Goal: Task Accomplishment & Management: Use online tool/utility

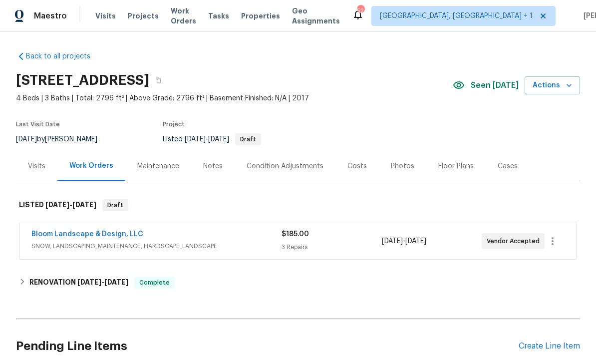
click at [120, 231] on link "Bloom Landscape & Design, LLC" at bounding box center [87, 234] width 112 height 7
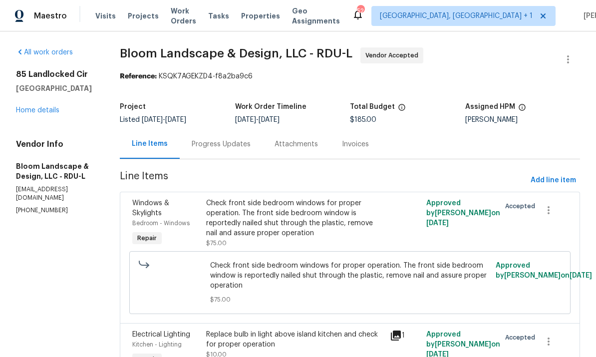
click at [226, 145] on div "Progress Updates" at bounding box center [221, 144] width 59 height 10
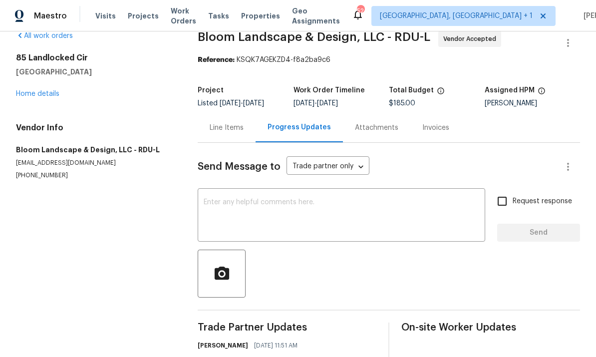
scroll to position [16, 0]
click at [223, 129] on div "Line Items" at bounding box center [227, 128] width 34 height 10
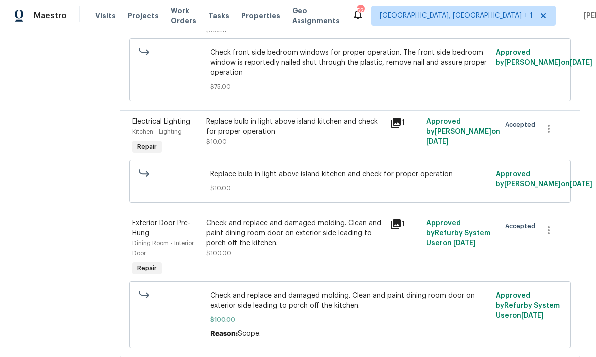
scroll to position [212, 0]
click at [270, 241] on div "Check and replace and damaged molding. Clean and paint dining room door on exte…" at bounding box center [295, 234] width 178 height 30
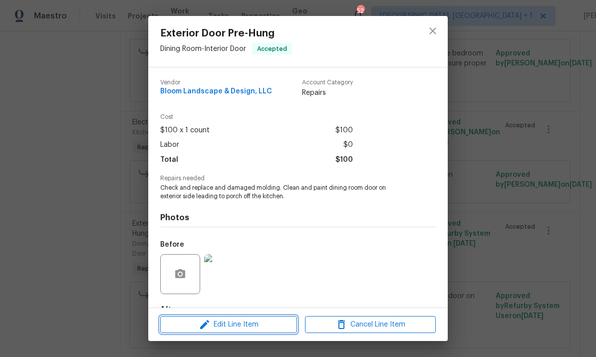
click at [258, 322] on span "Edit Line Item" at bounding box center [228, 324] width 131 height 12
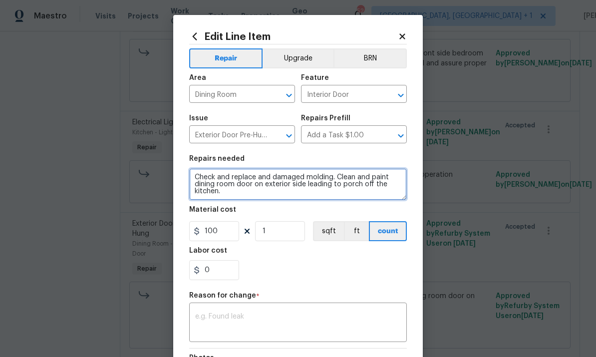
click at [267, 183] on textarea "Check and replace and damaged molding. Clean and paint dining room door on exte…" at bounding box center [298, 184] width 218 height 32
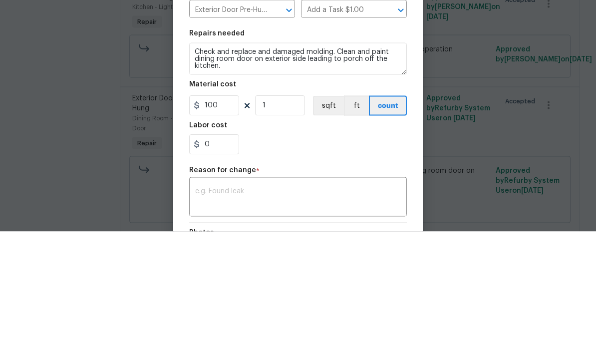
scroll to position [37, 0]
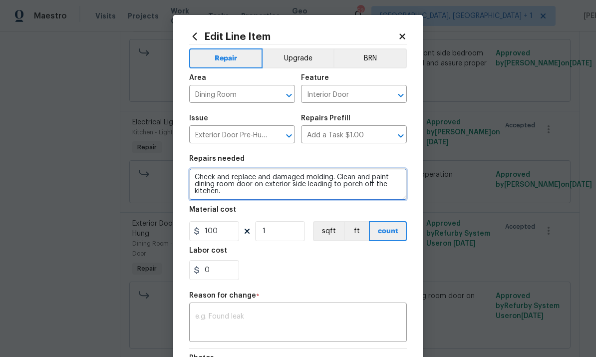
click at [327, 175] on textarea "Check and replace and damaged molding. Clean and paint dining room door on exte…" at bounding box center [298, 184] width 218 height 32
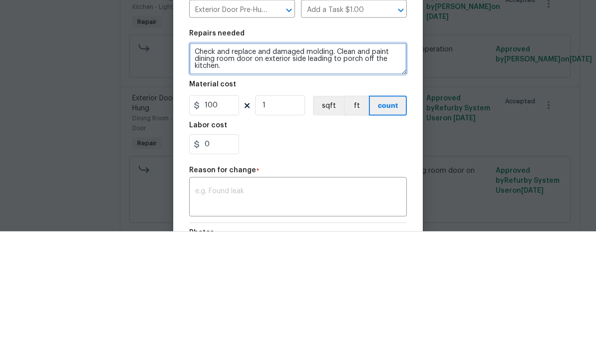
click at [328, 168] on textarea "Check and replace and damaged molding. Clean and paint dining room door on exte…" at bounding box center [298, 184] width 218 height 32
click at [309, 168] on textarea ". Clean and paint dining room door on exterior side leading to porch off the ki…" at bounding box center [298, 184] width 218 height 32
click at [346, 168] on textarea ". Clean and paint dining room door, molding , and for jamb on exterior side lea…" at bounding box center [298, 184] width 218 height 32
click at [313, 168] on textarea ". Clean and paint dining room door, molding, and for jamb on exterior side lead…" at bounding box center [298, 184] width 218 height 32
click at [356, 168] on textarea ". Clean and paint dining room door, trim molding, and for jamb on exterior side…" at bounding box center [298, 184] width 218 height 32
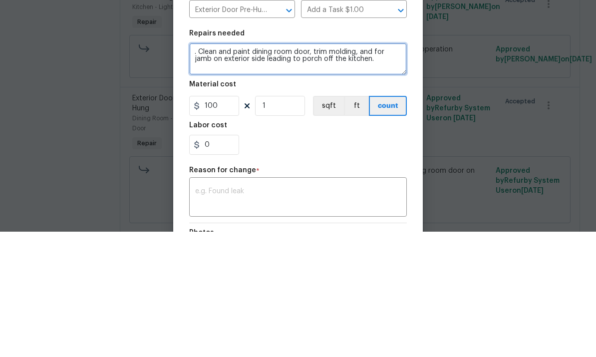
click at [365, 168] on textarea ". Clean and paint dining room door, trim molding, and for jamb on exterior side…" at bounding box center [298, 184] width 218 height 32
click at [357, 168] on textarea ". Clean and paint dining room door, trim molding, and for jamb on exterior side…" at bounding box center [298, 184] width 218 height 32
click at [399, 168] on textarea ". Clean and paint dining room door, trim molding, door and for jamb on exterior…" at bounding box center [298, 184] width 218 height 32
click at [360, 168] on textarea ". Clean and paint dining room door, trim molding, door jamb on exterior side le…" at bounding box center [298, 184] width 218 height 32
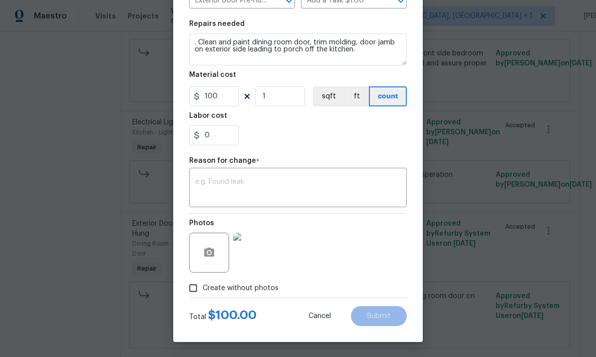
scroll to position [137, 0]
click at [206, 241] on button "button" at bounding box center [209, 253] width 24 height 24
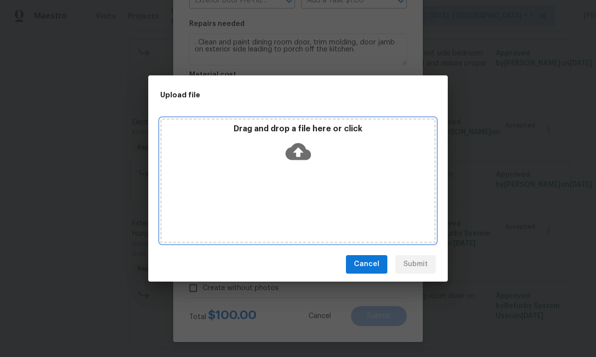
click at [294, 148] on icon at bounding box center [297, 151] width 25 height 17
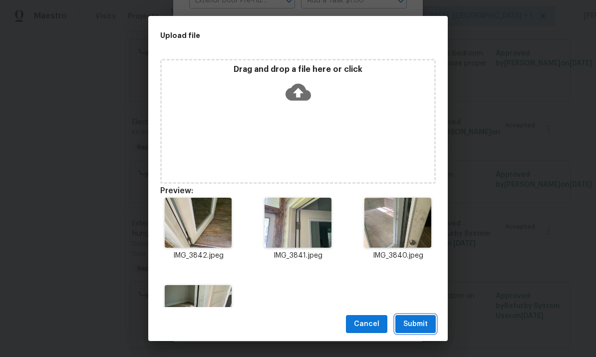
click at [420, 318] on span "Submit" at bounding box center [415, 324] width 24 height 12
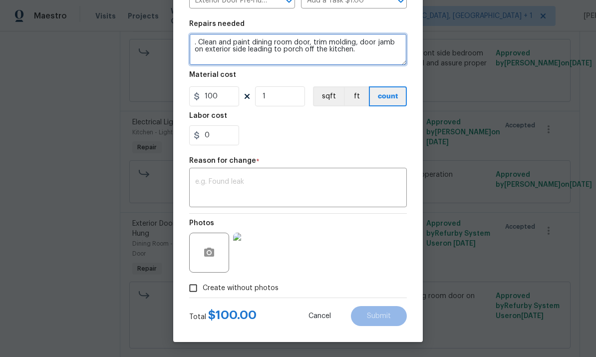
click at [201, 38] on textarea ". Clean and paint dining room door, trim molding, door jamb on exterior side le…" at bounding box center [298, 49] width 218 height 32
click at [198, 42] on textarea ". Clean and paint dining room door, trim molding, door jamb on exterior side le…" at bounding box center [298, 49] width 218 height 32
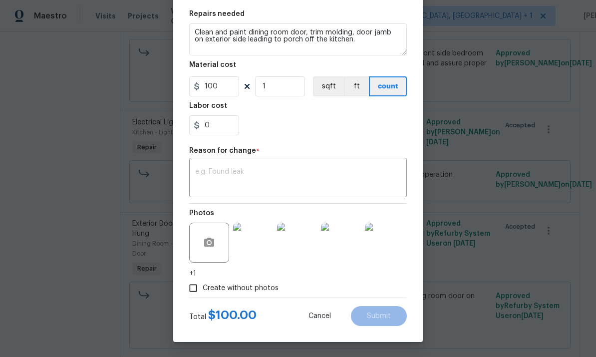
scroll to position [147, 0]
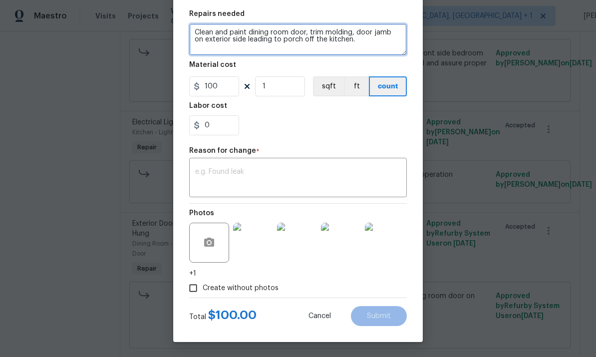
type textarea "Clean and paint dining room door, trim molding, door jamb on exterior side lead…"
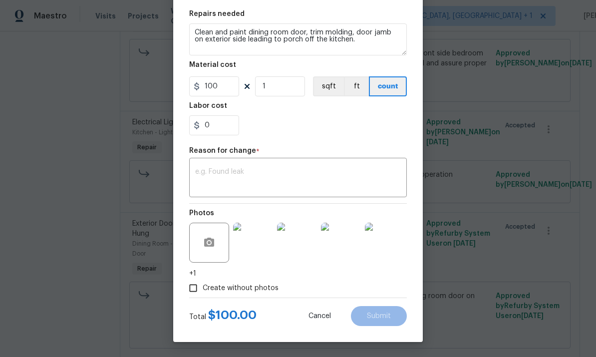
click at [240, 169] on textarea at bounding box center [298, 178] width 206 height 21
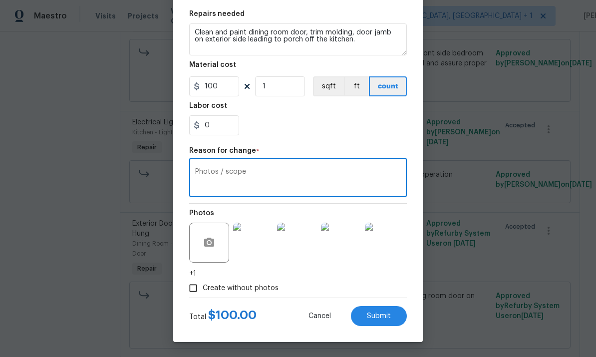
type textarea "Photos / scope"
click at [383, 310] on button "Submit" at bounding box center [379, 316] width 56 height 20
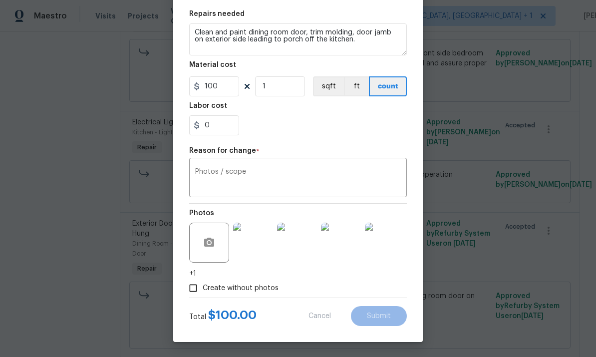
type textarea "Check and replace and damaged molding. Clean and paint dining room door on exte…"
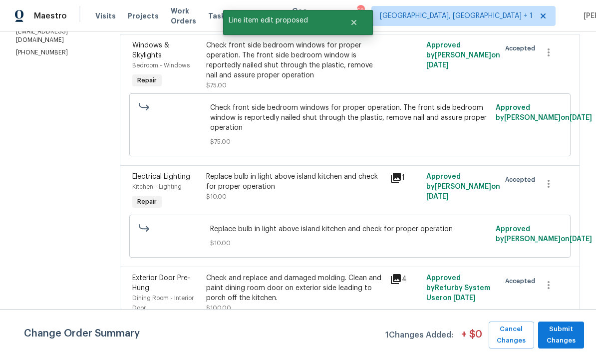
scroll to position [173, 0]
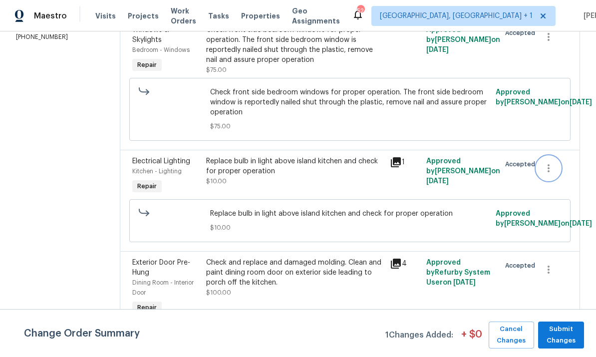
click at [549, 162] on icon "button" at bounding box center [548, 168] width 12 height 12
click at [558, 136] on li "Cancel" at bounding box center [556, 131] width 38 height 16
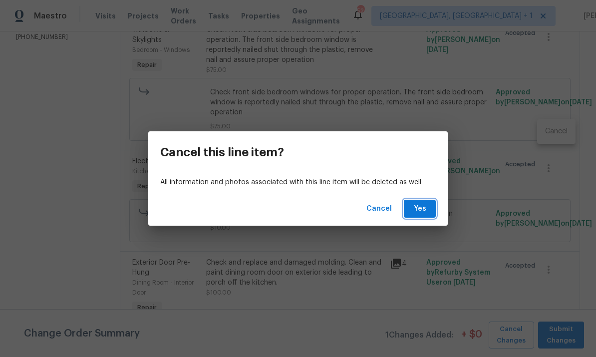
click at [419, 201] on button "Yes" at bounding box center [420, 209] width 32 height 18
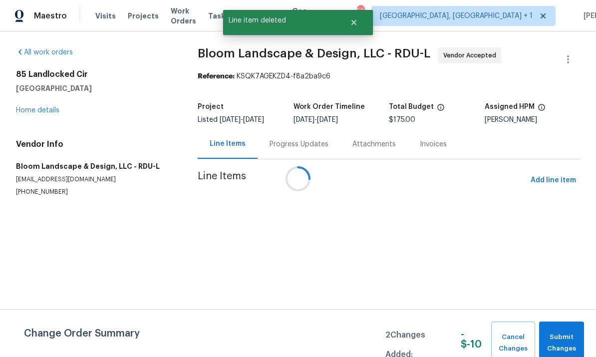
scroll to position [0, 0]
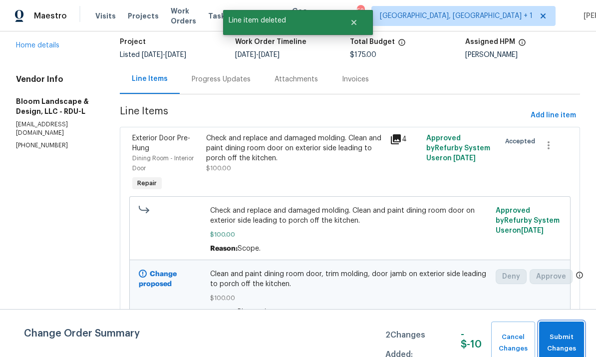
click at [571, 344] on span "Submit Changes" at bounding box center [561, 342] width 35 height 23
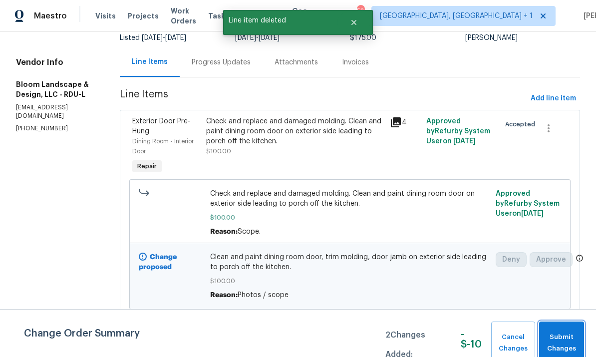
click at [570, 344] on span "Submit Changes" at bounding box center [561, 342] width 35 height 23
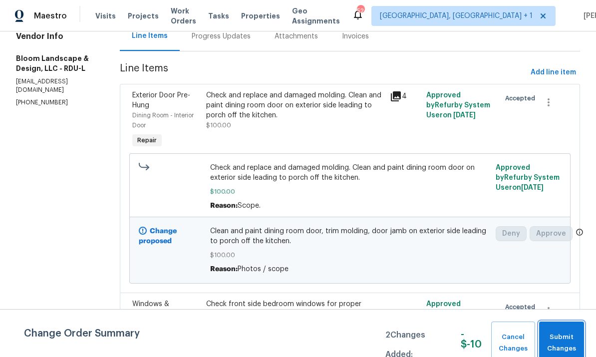
click at [566, 350] on span "Submit Changes" at bounding box center [561, 342] width 35 height 23
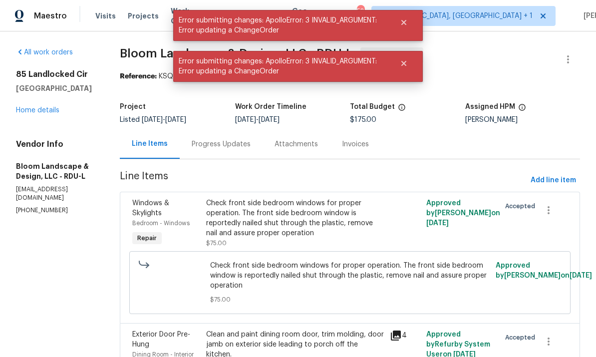
click at [224, 144] on div "Progress Updates" at bounding box center [221, 144] width 59 height 10
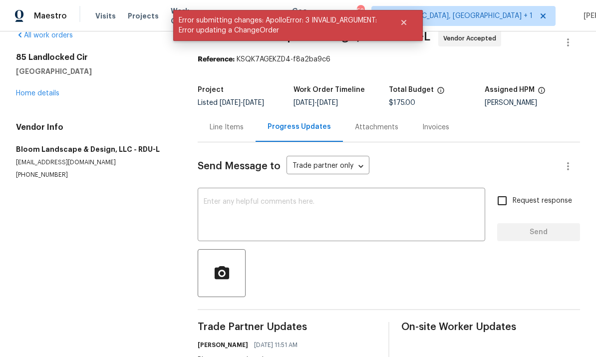
scroll to position [16, 0]
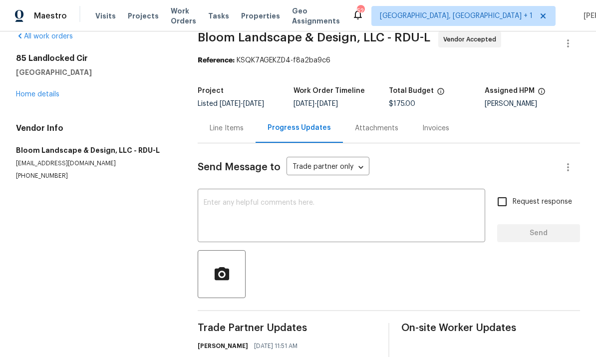
click at [245, 209] on textarea at bounding box center [341, 216] width 275 height 35
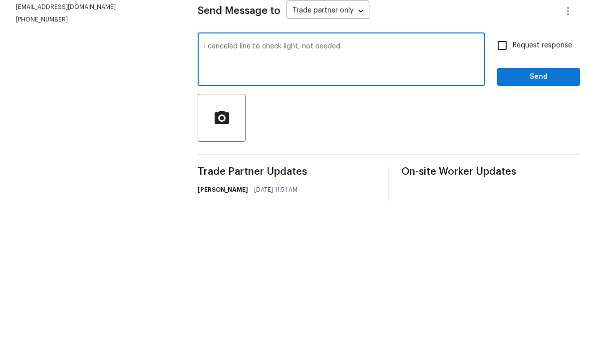
scroll to position [37, 0]
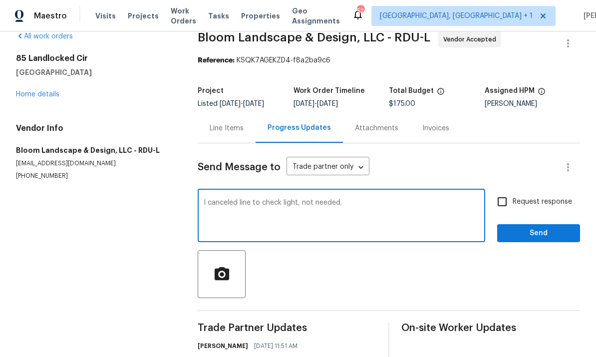
type textarea "I canceled line to check light, not needed."
click at [506, 191] on input "Request response" at bounding box center [502, 201] width 21 height 21
checkbox input "true"
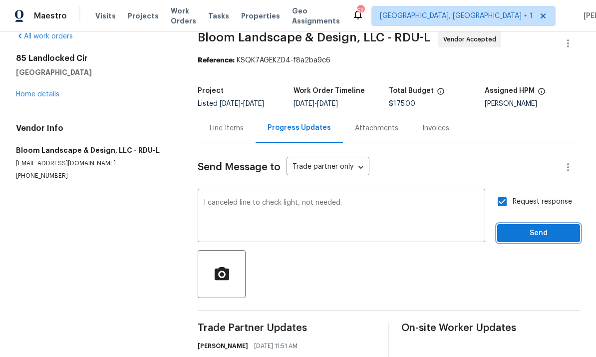
click at [543, 224] on button "Send" at bounding box center [538, 233] width 83 height 18
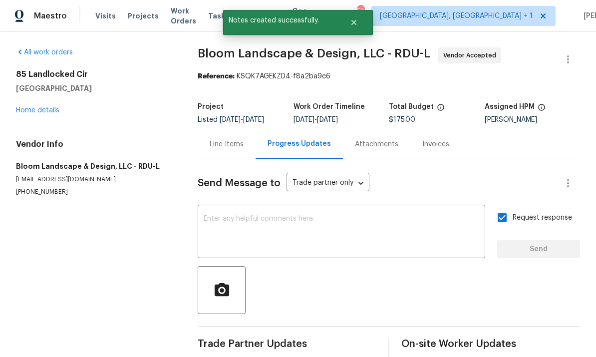
click at [54, 107] on link "Home details" at bounding box center [37, 110] width 43 height 7
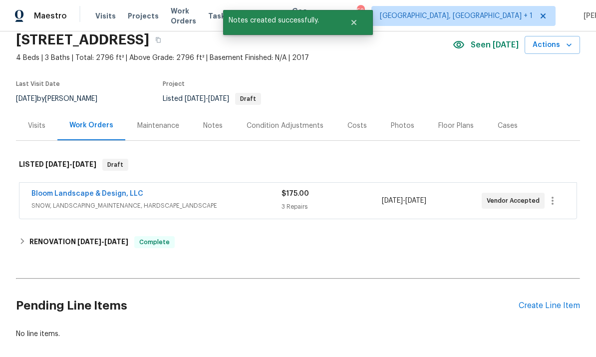
scroll to position [42, 0]
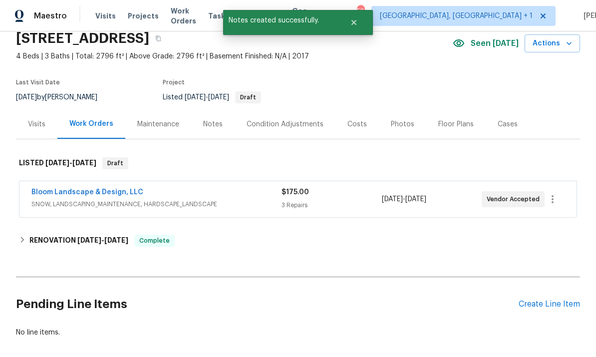
click at [111, 189] on link "Bloom Landscape & Design, LLC" at bounding box center [87, 192] width 112 height 7
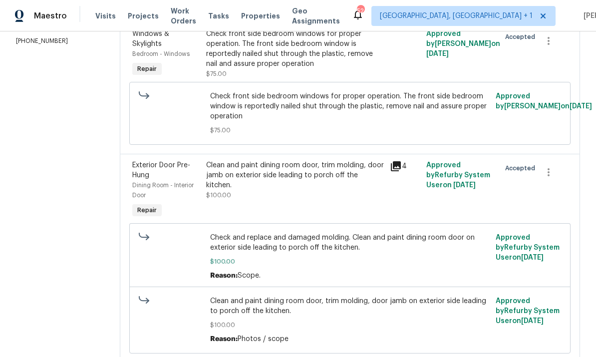
scroll to position [168, 0]
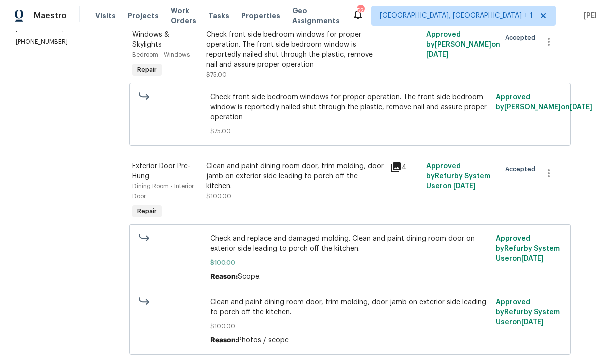
click at [401, 162] on icon at bounding box center [396, 167] width 10 height 10
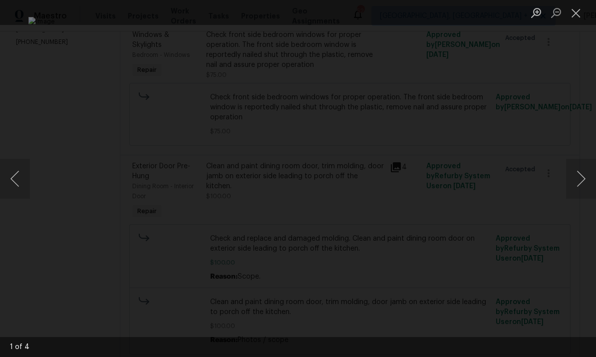
click at [574, 178] on button "Next image" at bounding box center [581, 179] width 30 height 40
click at [574, 177] on button "Next image" at bounding box center [581, 179] width 30 height 40
click at [574, 173] on button "Next image" at bounding box center [581, 179] width 30 height 40
click at [574, 171] on button "Next image" at bounding box center [581, 179] width 30 height 40
click at [582, 87] on div "Lightbox" at bounding box center [298, 178] width 596 height 357
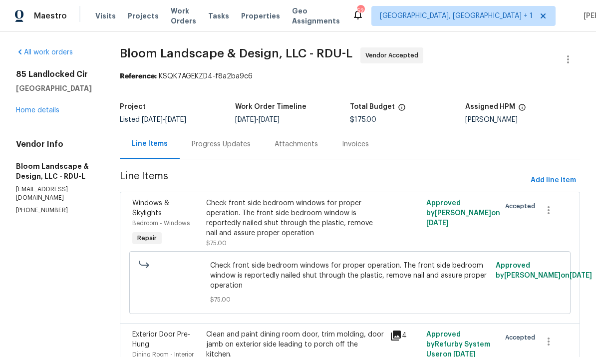
scroll to position [0, 0]
click at [309, 198] on div "Check front side bedroom windows for proper operation. The front side bedroom w…" at bounding box center [295, 218] width 178 height 40
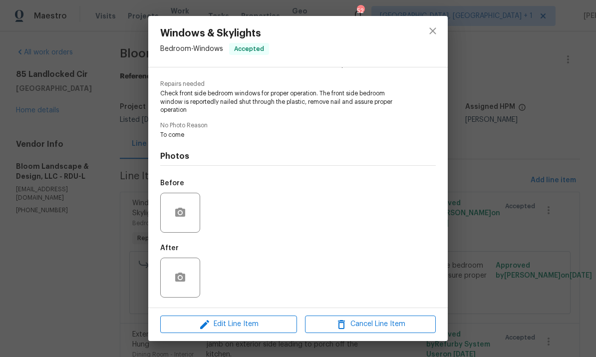
scroll to position [96, 0]
click at [181, 206] on button "button" at bounding box center [180, 213] width 24 height 24
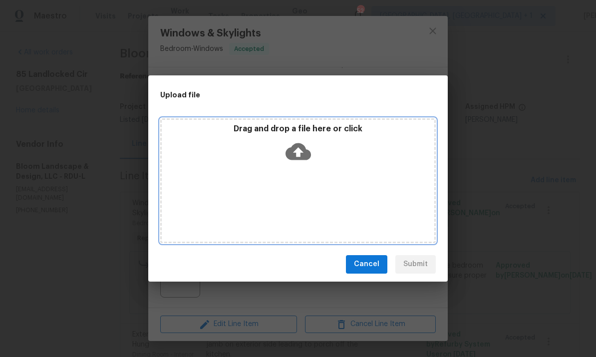
click at [294, 153] on icon at bounding box center [297, 151] width 25 height 17
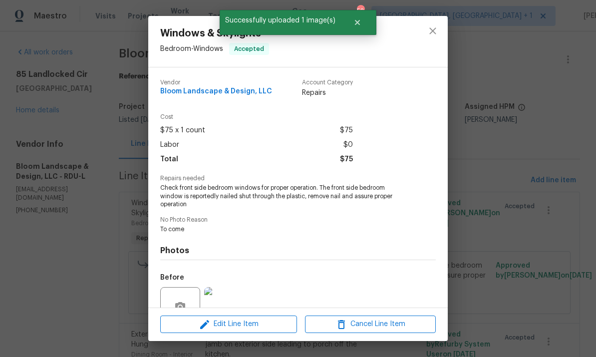
scroll to position [96, 0]
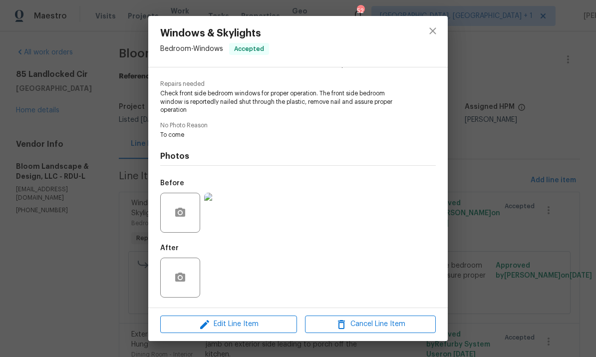
click at [224, 209] on img at bounding box center [224, 213] width 40 height 40
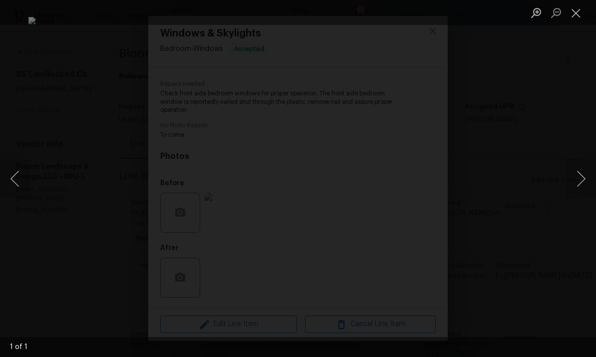
click at [591, 98] on div "Lightbox" at bounding box center [298, 178] width 596 height 357
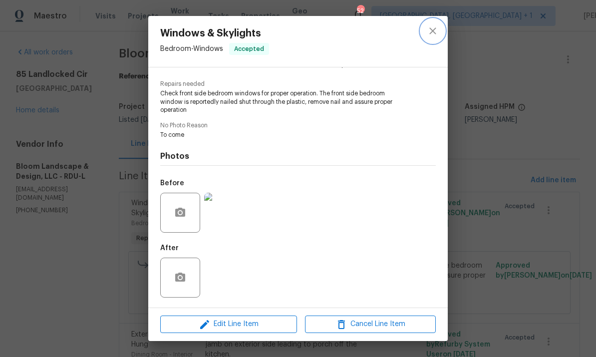
click at [436, 30] on icon "close" at bounding box center [433, 31] width 12 height 12
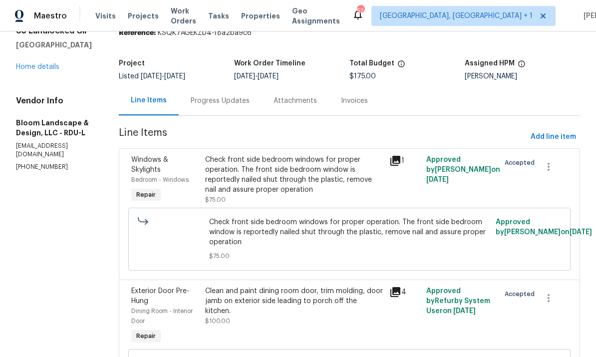
scroll to position [34, 0]
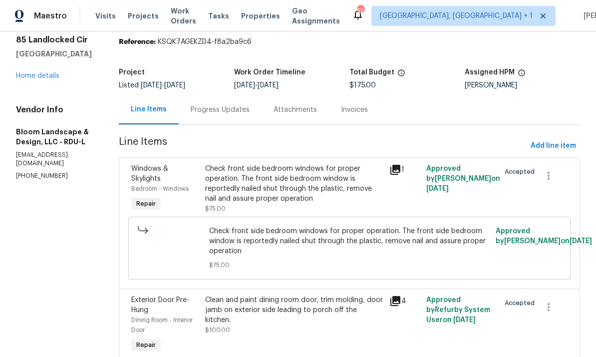
click at [220, 105] on div "Progress Updates" at bounding box center [220, 110] width 59 height 10
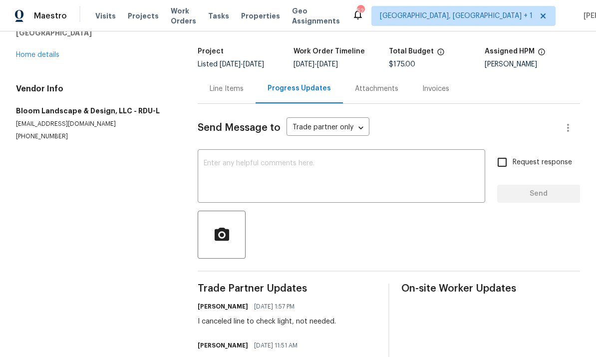
scroll to position [55, 0]
click at [235, 160] on textarea at bounding box center [341, 177] width 275 height 35
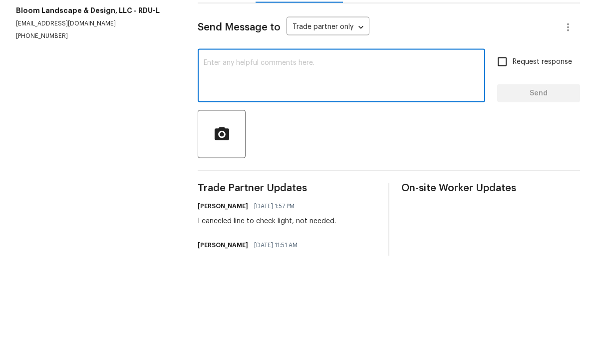
click at [503, 152] on input "Request response" at bounding box center [502, 162] width 21 height 21
checkbox input "true"
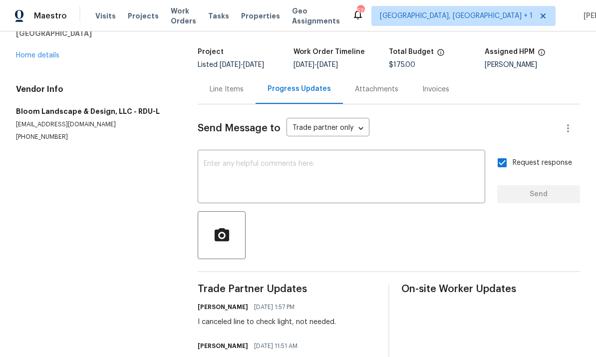
click at [236, 160] on textarea at bounding box center [341, 177] width 275 height 35
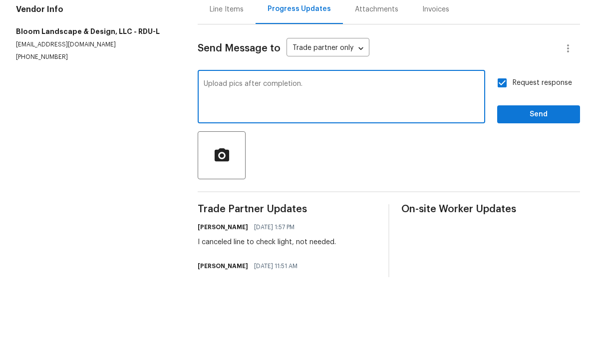
type textarea "Upload pics after completion."
click at [538, 188] on span "Send" at bounding box center [538, 194] width 67 height 12
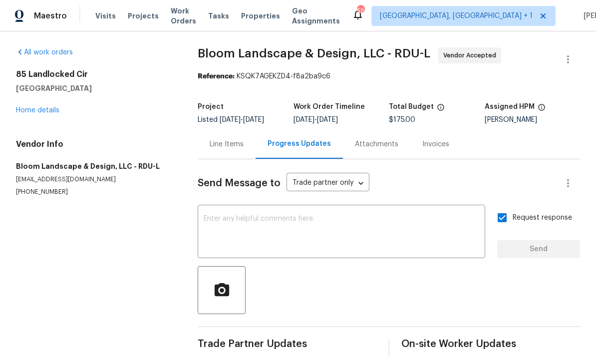
scroll to position [0, 0]
click at [51, 107] on link "Home details" at bounding box center [37, 110] width 43 height 7
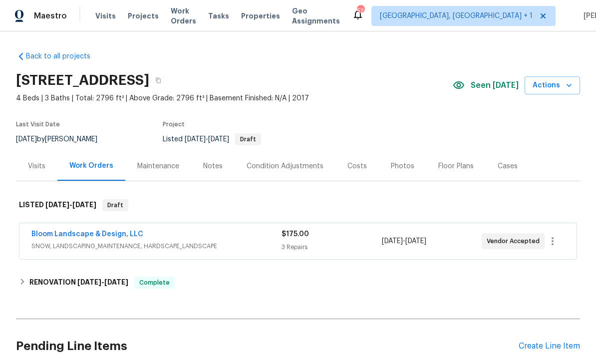
click at [83, 223] on div "Bloom Landscape & Design, LLC SNOW, LANDSCAPING_MAINTENANCE, HARDSCAPE_LANDSCAP…" at bounding box center [297, 241] width 557 height 36
click at [103, 231] on link "Bloom Landscape & Design, LLC" at bounding box center [87, 234] width 112 height 7
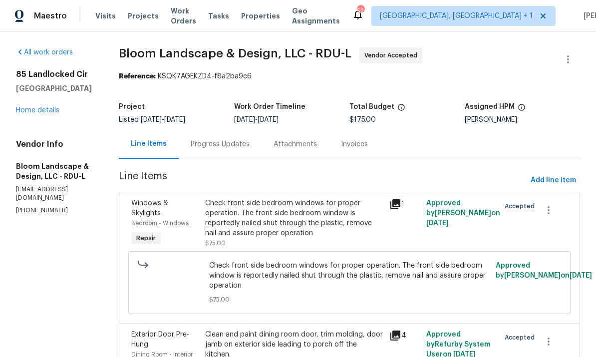
click at [274, 215] on div "Check front side bedroom windows for proper operation. The front side bedroom w…" at bounding box center [294, 218] width 178 height 40
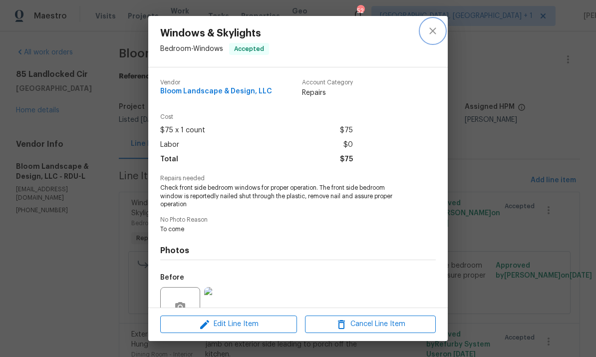
click at [437, 31] on icon "close" at bounding box center [433, 31] width 12 height 12
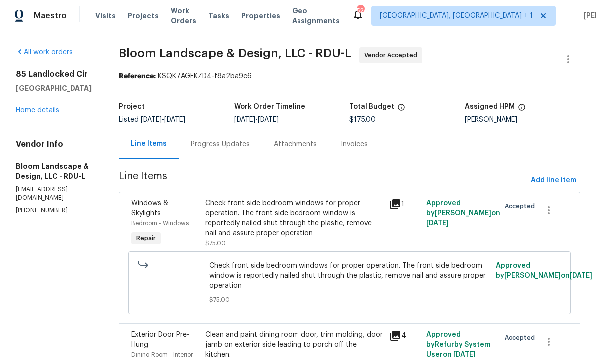
scroll to position [45, 0]
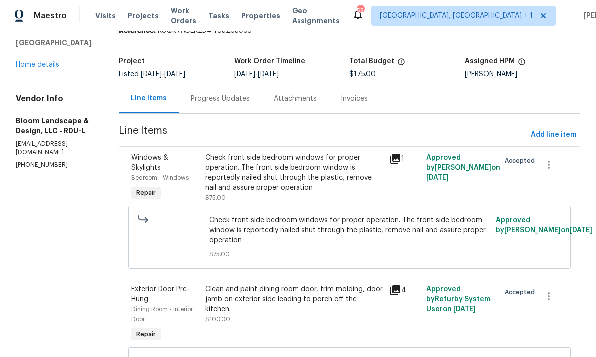
click at [269, 298] on div "Clean and paint dining room door, trim molding, door jamb on exterior side lead…" at bounding box center [294, 299] width 178 height 30
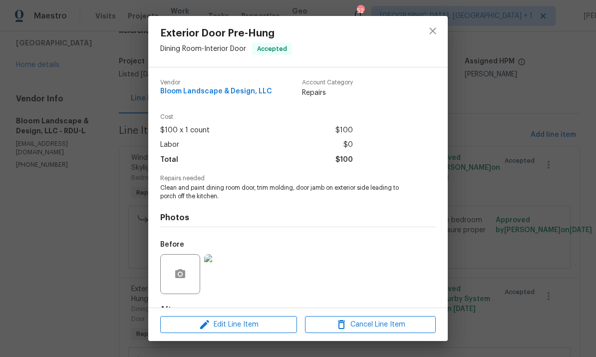
click at [293, 289] on div "Before" at bounding box center [297, 267] width 275 height 65
click at [508, 148] on div "Exterior Door Pre-Hung Dining Room - Interior Door Accepted Vendor Bloom Landsc…" at bounding box center [298, 178] width 596 height 357
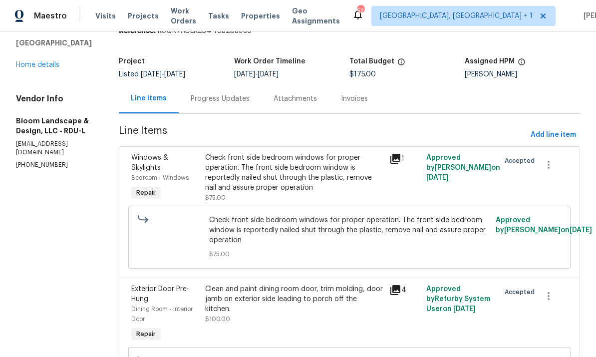
scroll to position [0, 0]
click at [398, 287] on icon at bounding box center [395, 290] width 10 height 10
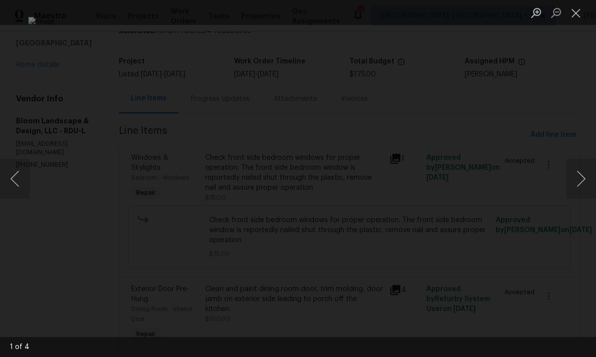
click at [588, 180] on button "Next image" at bounding box center [581, 179] width 30 height 40
click at [587, 173] on button "Next image" at bounding box center [581, 179] width 30 height 40
click at [587, 215] on div "Lightbox" at bounding box center [298, 178] width 596 height 357
